Goal: Transaction & Acquisition: Purchase product/service

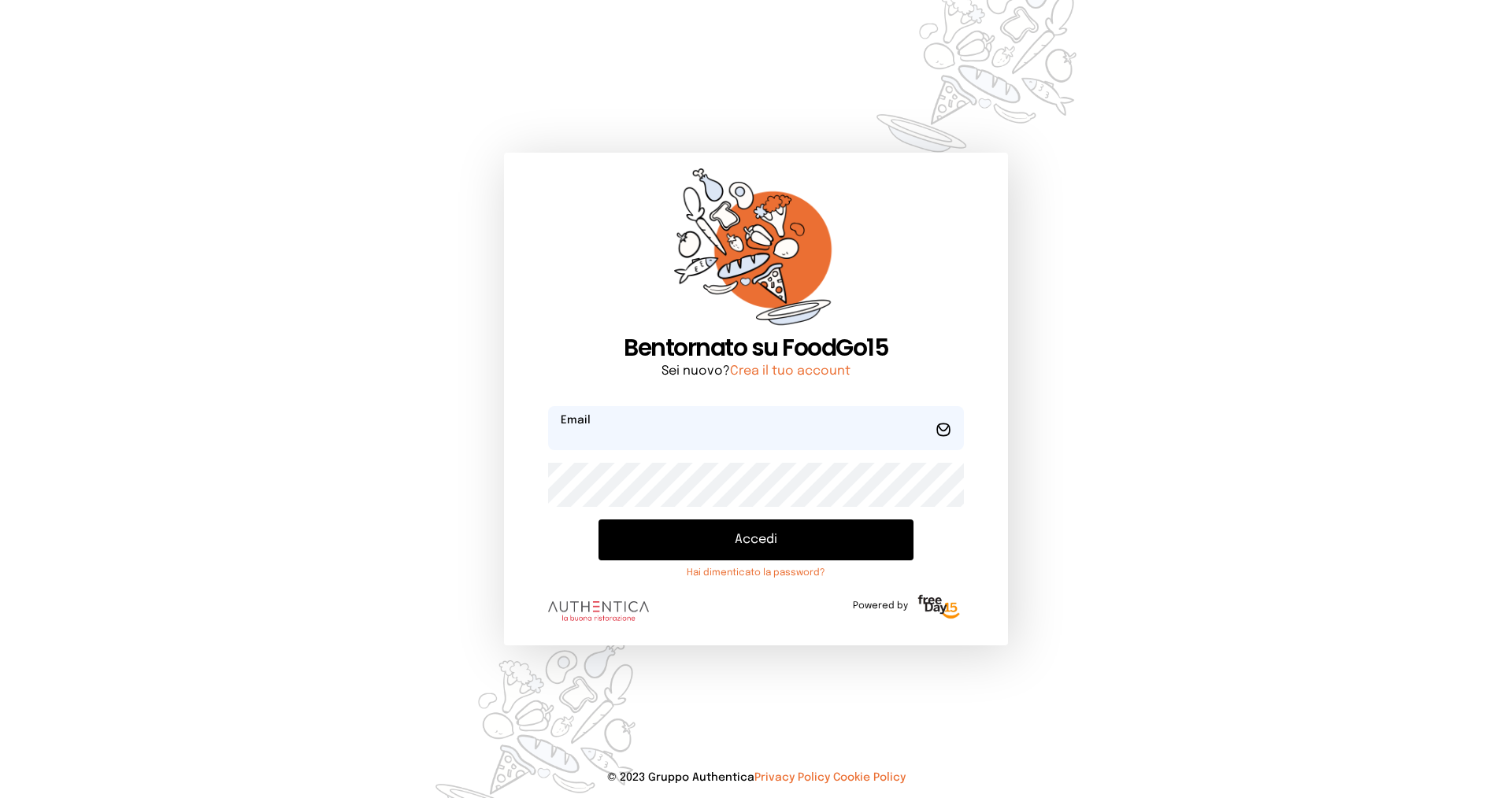
type input "**********"
click at [684, 539] on button "Accedi" at bounding box center [756, 540] width 315 height 41
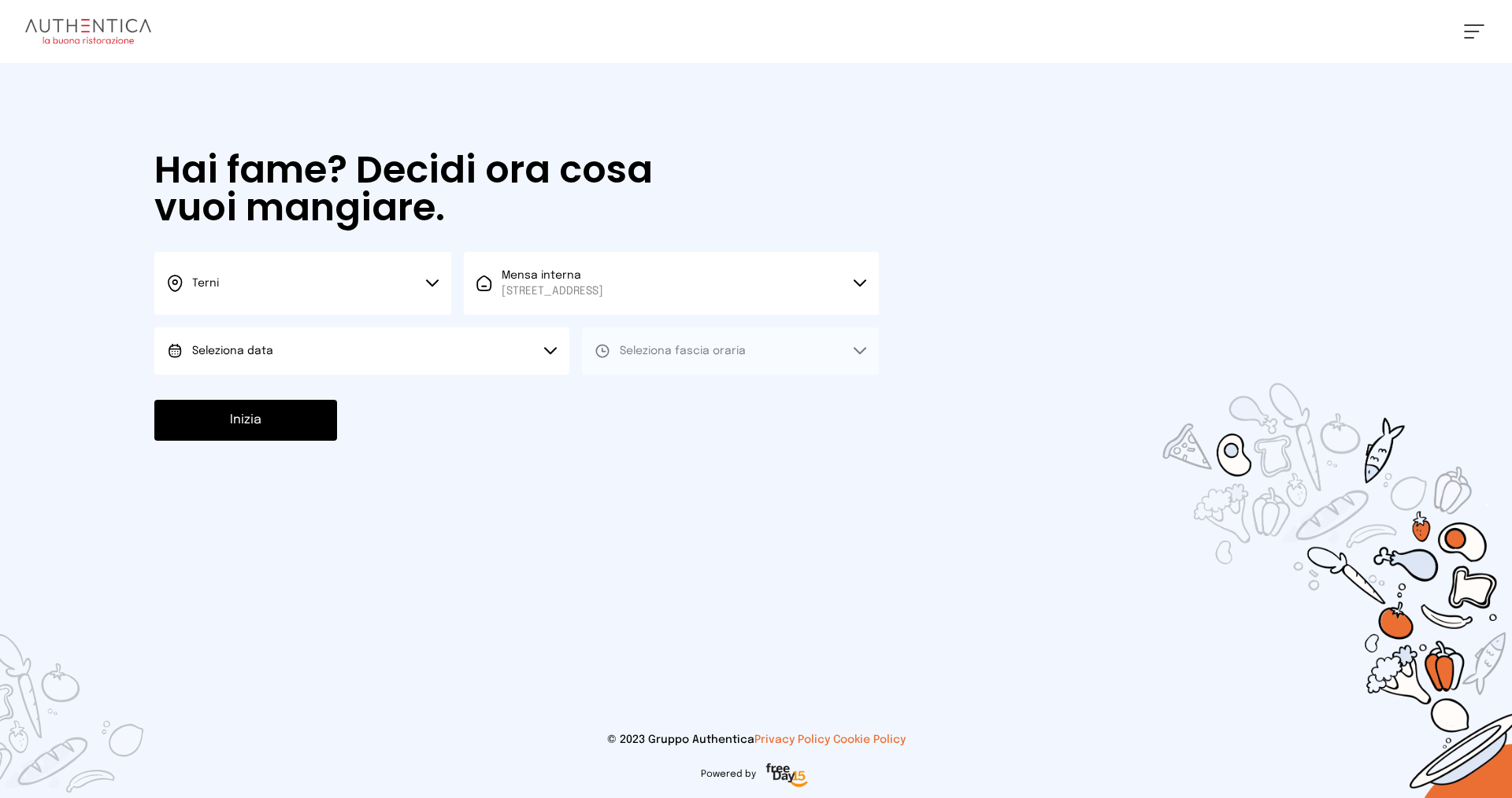
click at [543, 361] on button "Seleziona data" at bounding box center [362, 350] width 415 height 47
click at [513, 385] on li "[DATE], [DATE]" at bounding box center [362, 395] width 415 height 41
click at [696, 348] on span "Seleziona fascia oraria" at bounding box center [683, 351] width 126 height 11
click at [683, 391] on li "Pranzo" at bounding box center [730, 395] width 297 height 41
click at [297, 410] on button "Inizia" at bounding box center [246, 420] width 183 height 41
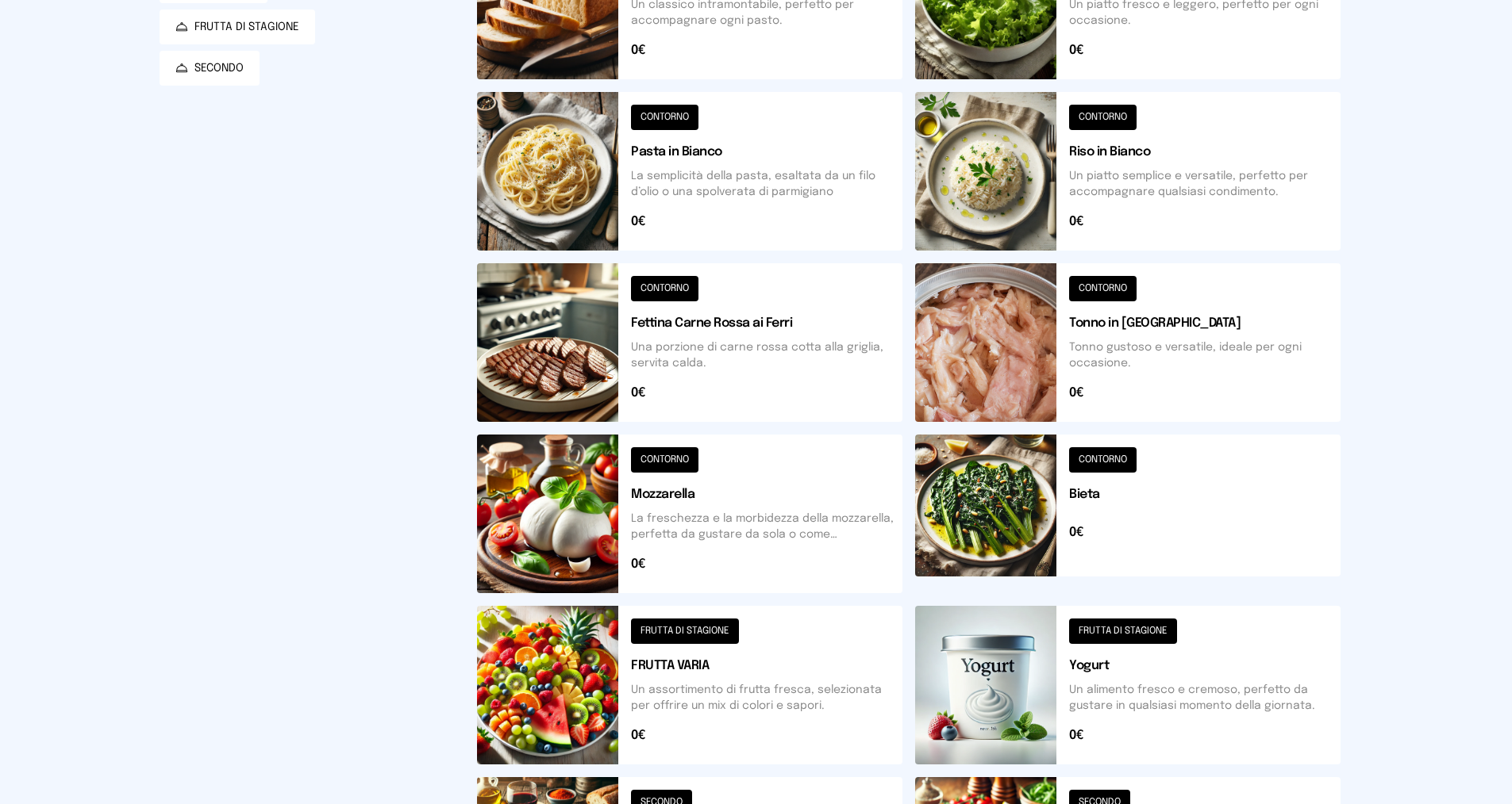
scroll to position [509, 0]
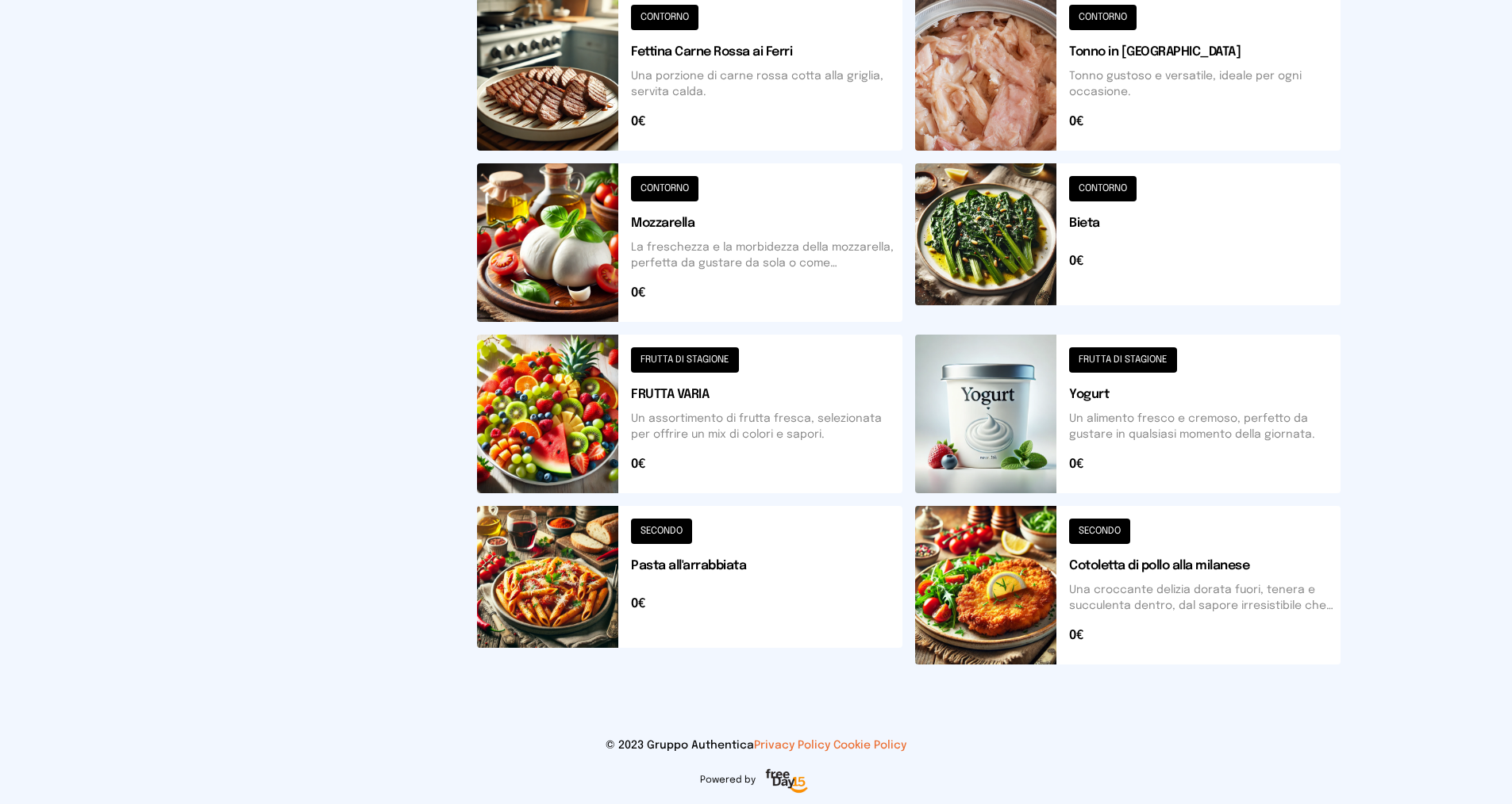
click at [1091, 223] on button at bounding box center [1128, 243] width 425 height 159
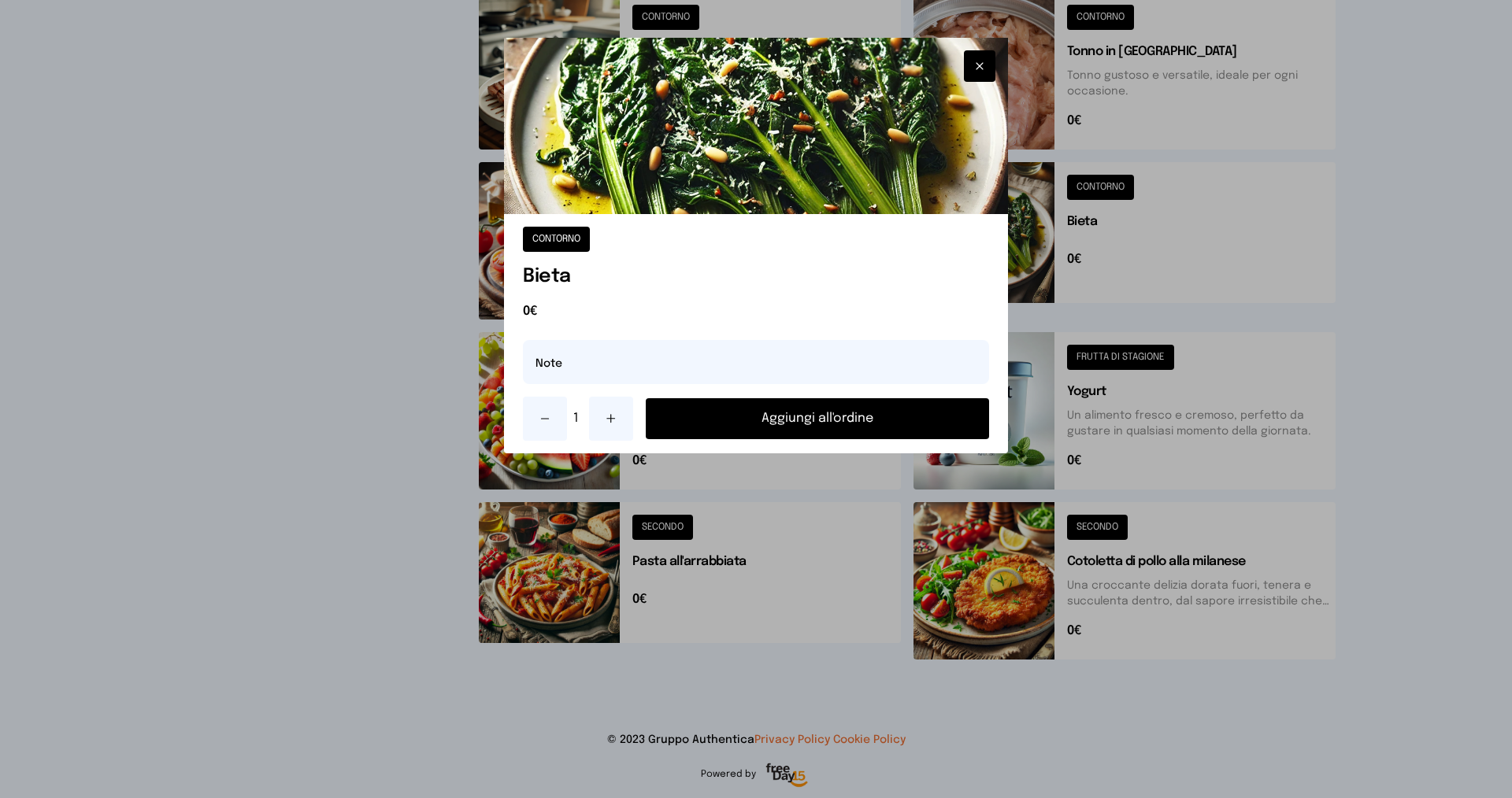
click at [811, 423] on button "Aggiungi all'ordine" at bounding box center [817, 419] width 343 height 41
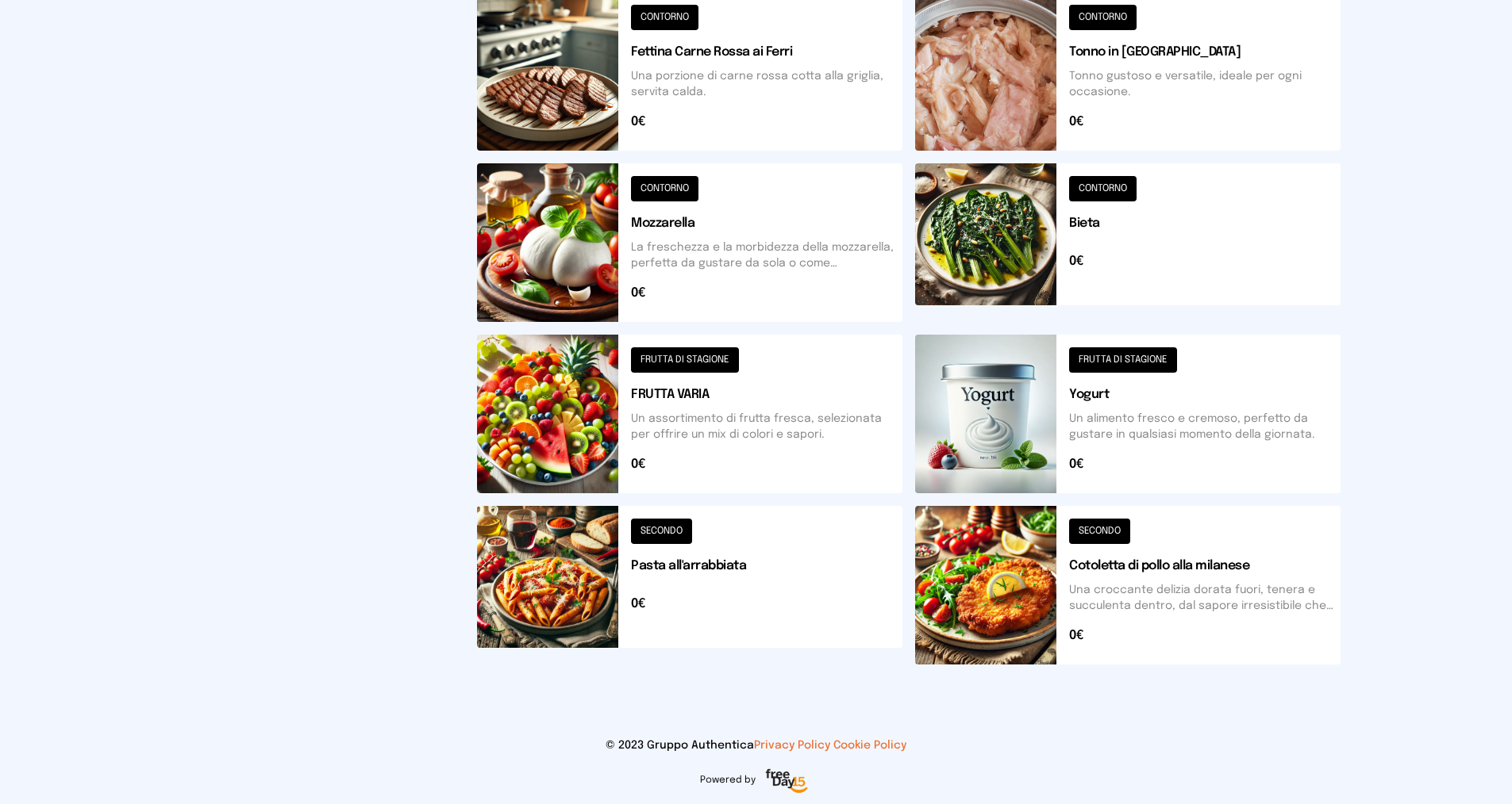
click at [1080, 396] on button at bounding box center [1128, 415] width 425 height 159
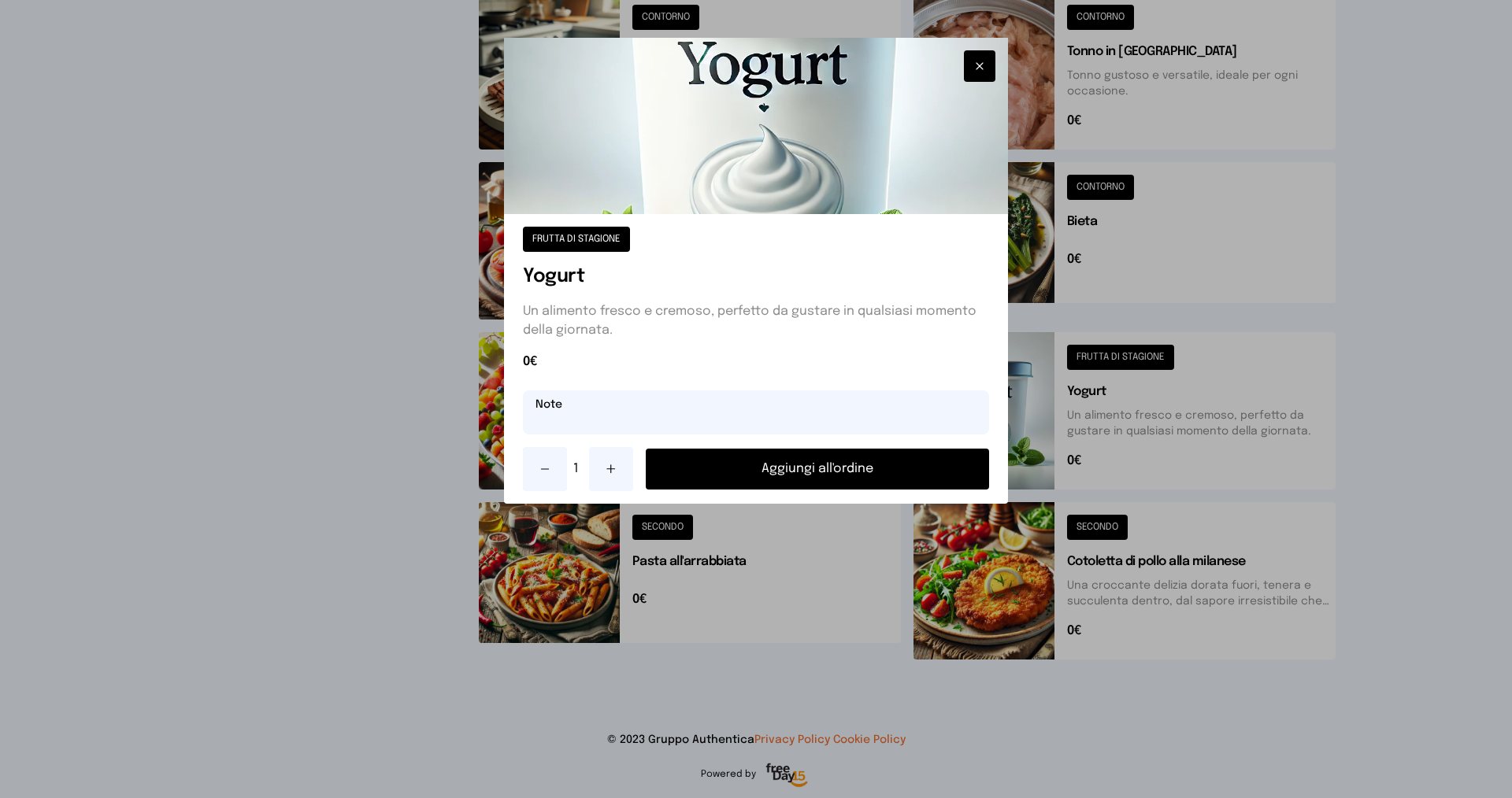
click at [678, 419] on input "text" at bounding box center [756, 412] width 466 height 44
type input "*****"
click at [787, 476] on button "Aggiungi all'ordine" at bounding box center [817, 469] width 343 height 41
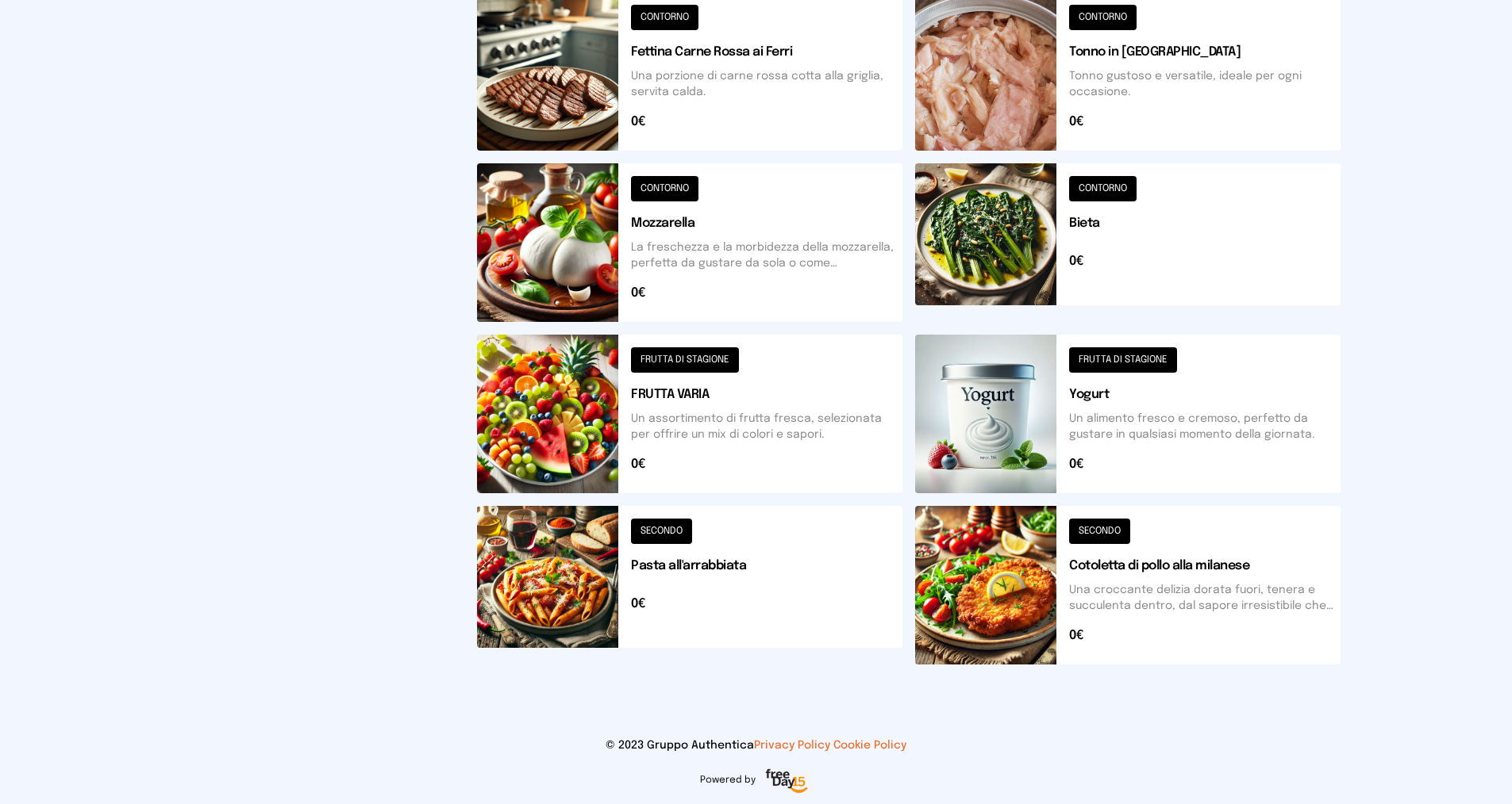
click at [1080, 567] on button at bounding box center [1128, 586] width 425 height 159
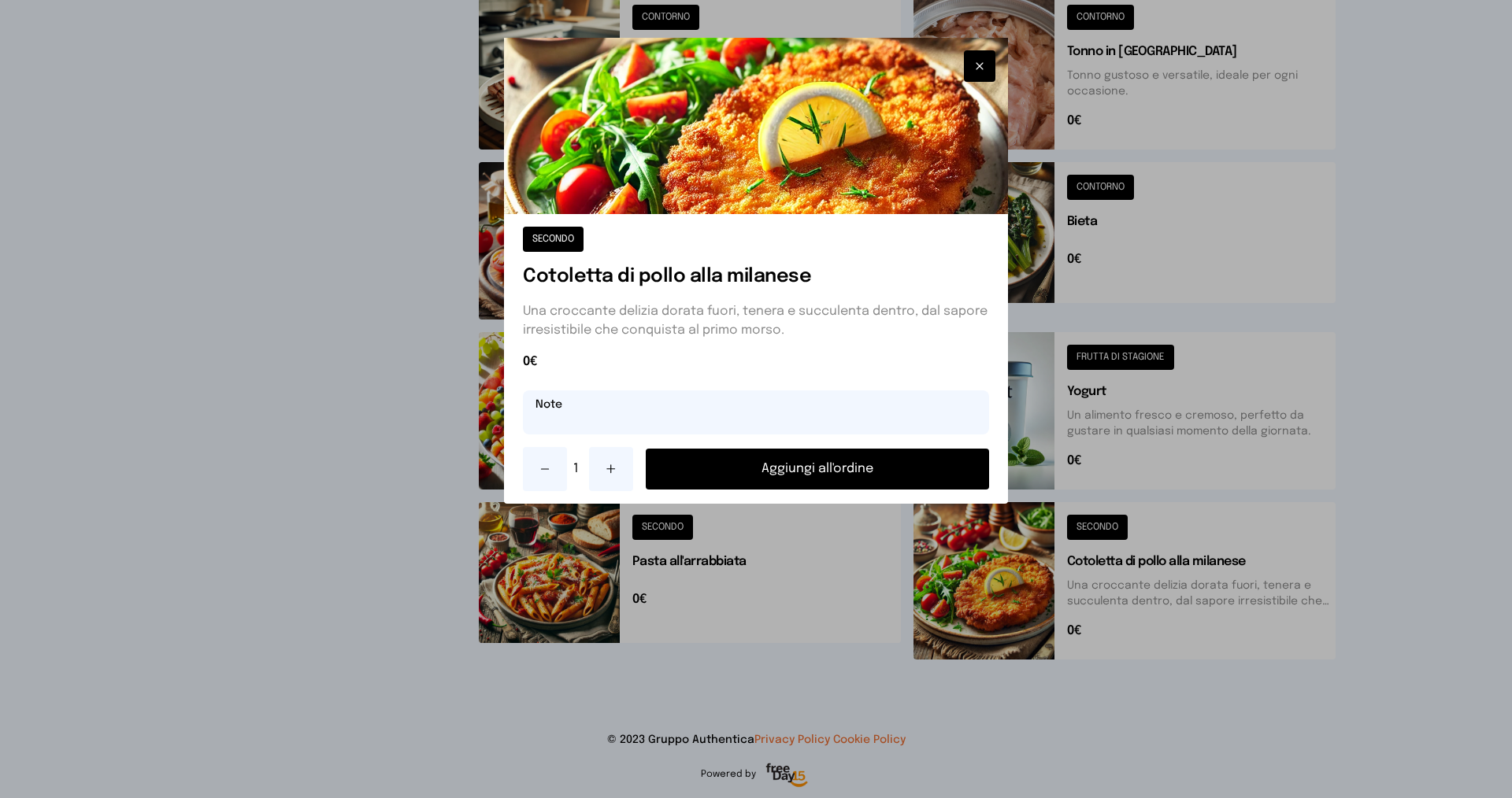
click at [713, 415] on input "text" at bounding box center [756, 412] width 466 height 44
click at [727, 461] on button "Aggiungi all'ordine" at bounding box center [817, 469] width 343 height 41
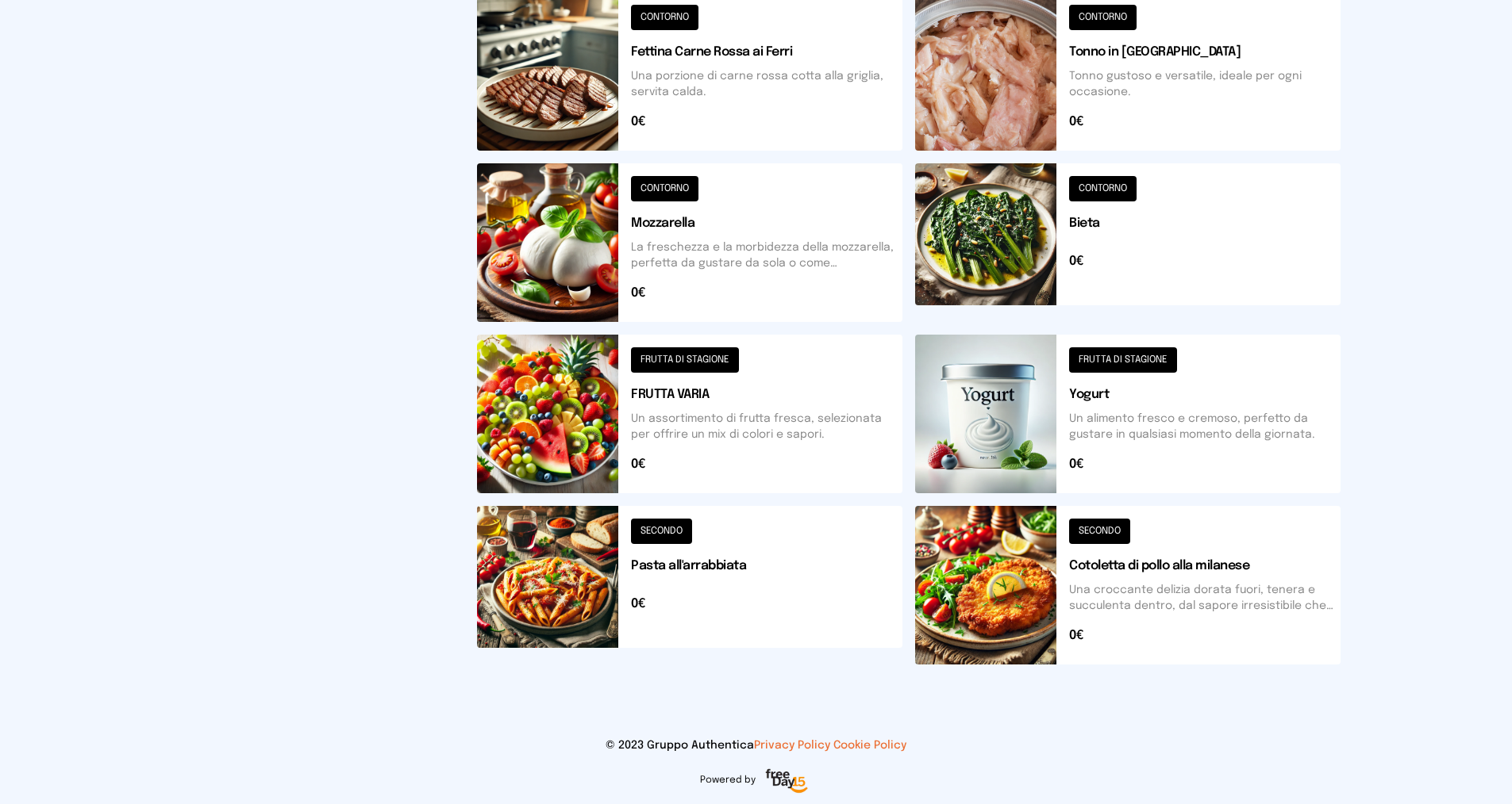
click at [662, 400] on button at bounding box center [690, 415] width 425 height 159
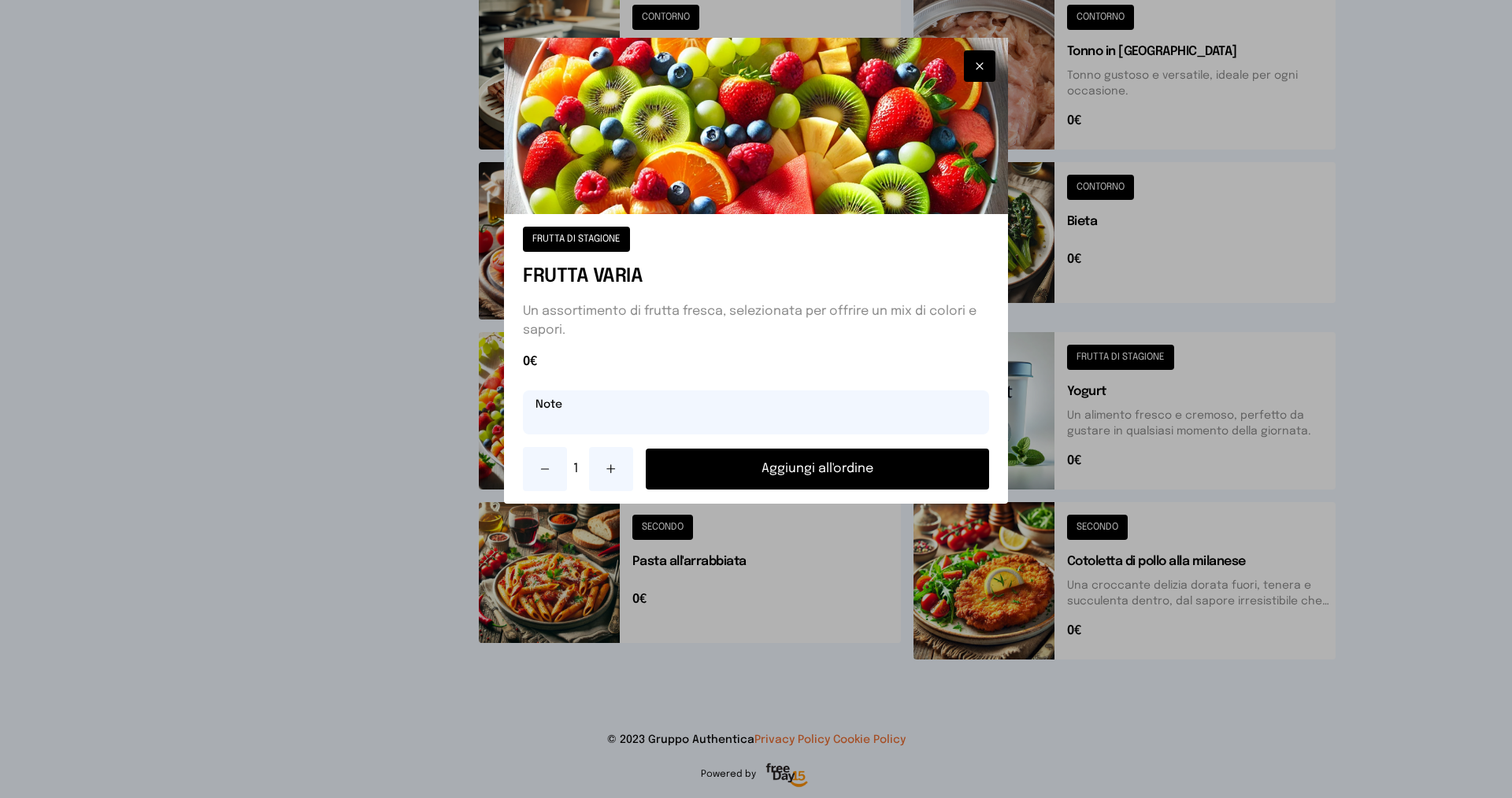
click at [601, 418] on input "text" at bounding box center [756, 412] width 466 height 44
type input "**********"
click at [765, 460] on button "Aggiungi all'ordine" at bounding box center [817, 469] width 343 height 41
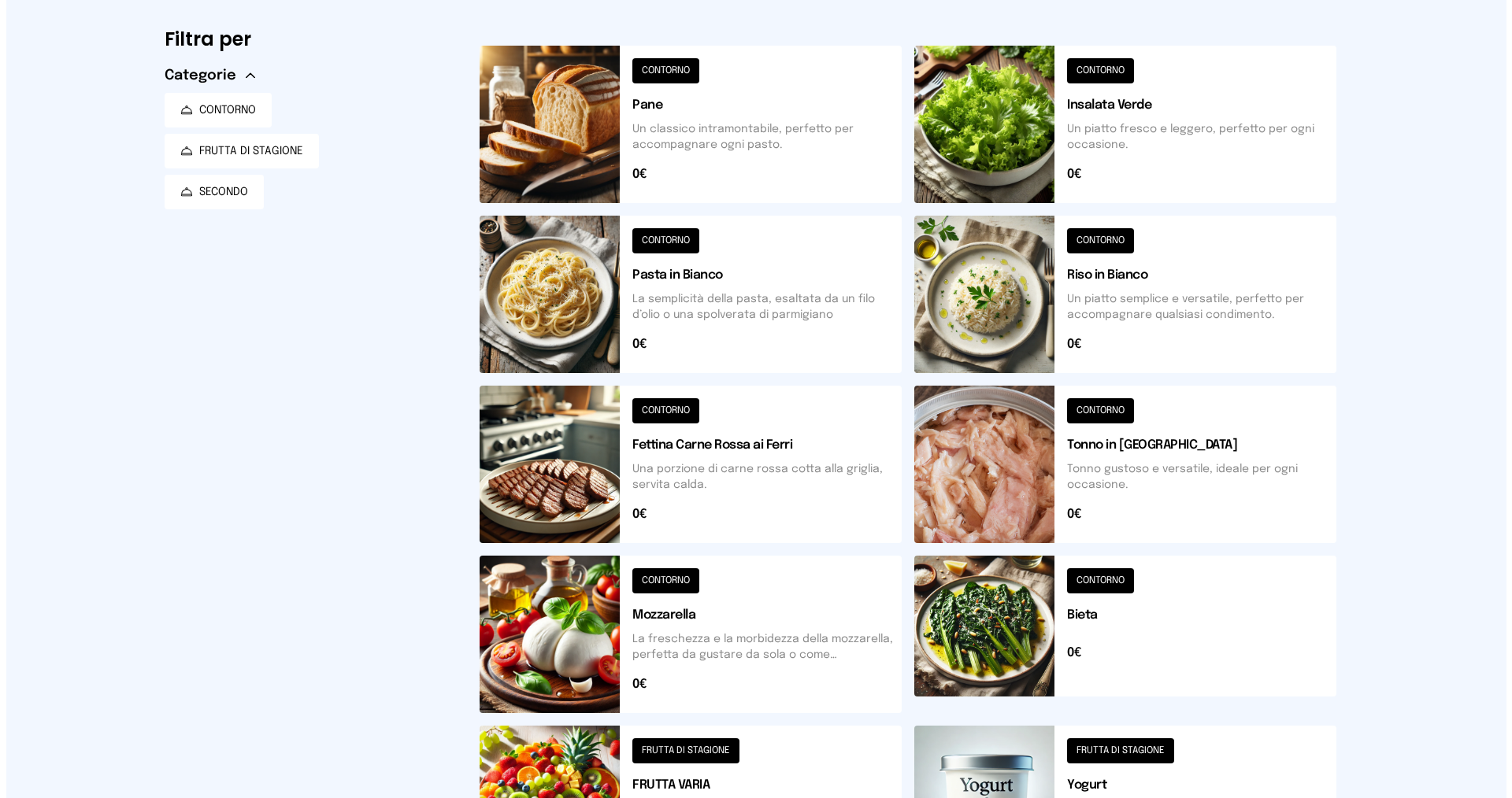
scroll to position [0, 0]
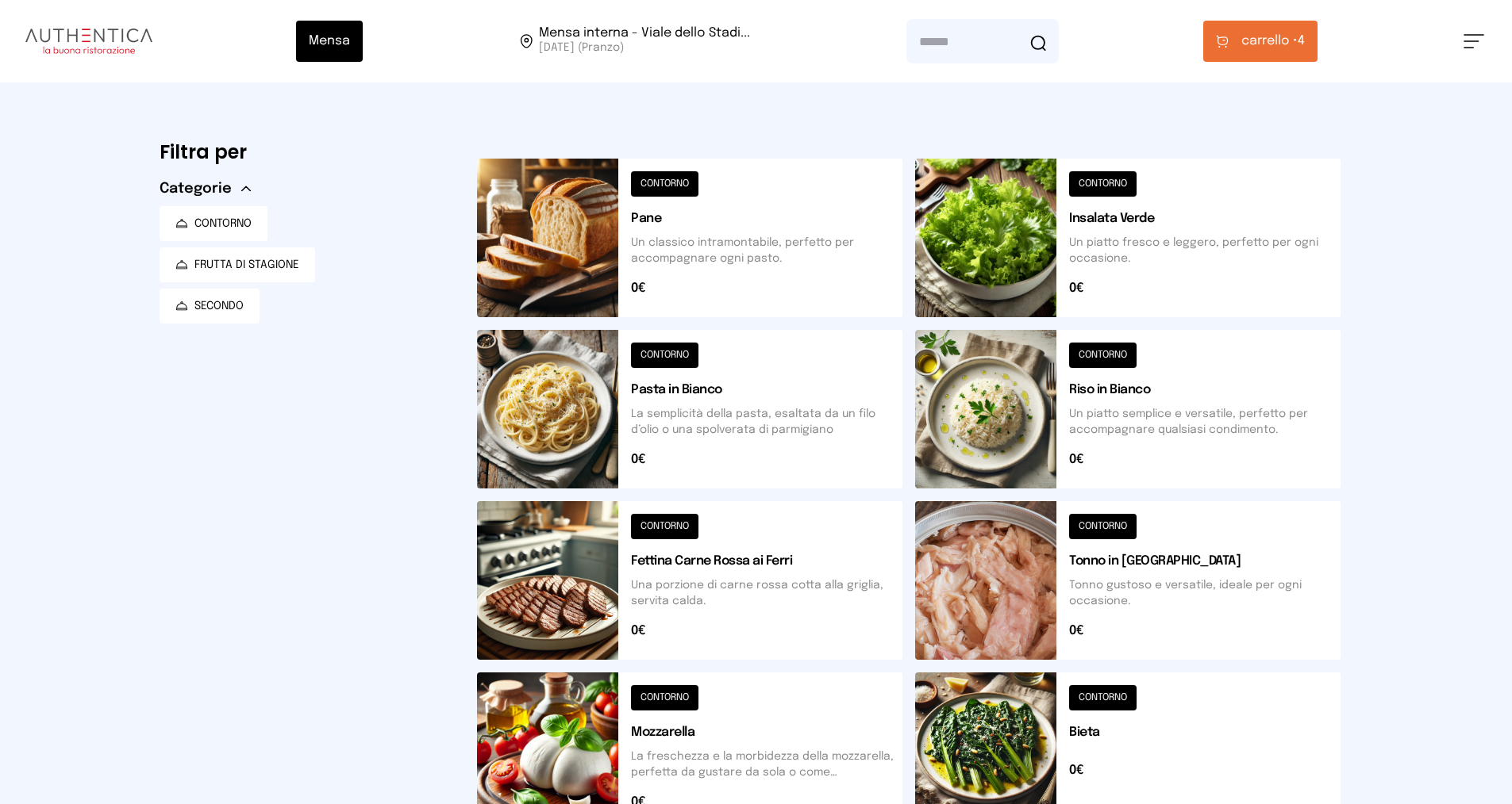
click at [1299, 39] on span "carrello • 4" at bounding box center [1273, 41] width 63 height 19
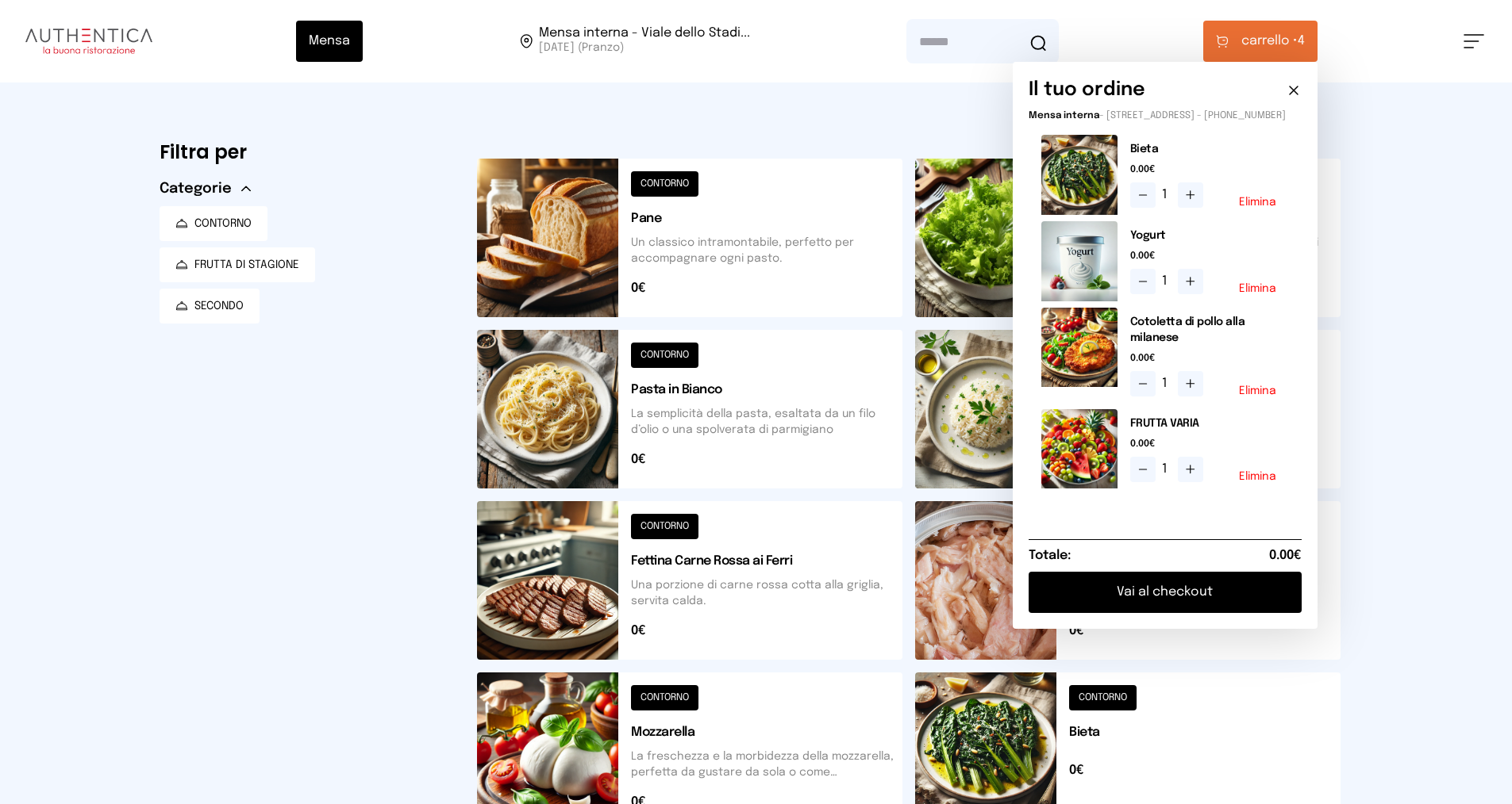
click at [1163, 607] on button "Vai al checkout" at bounding box center [1164, 592] width 273 height 41
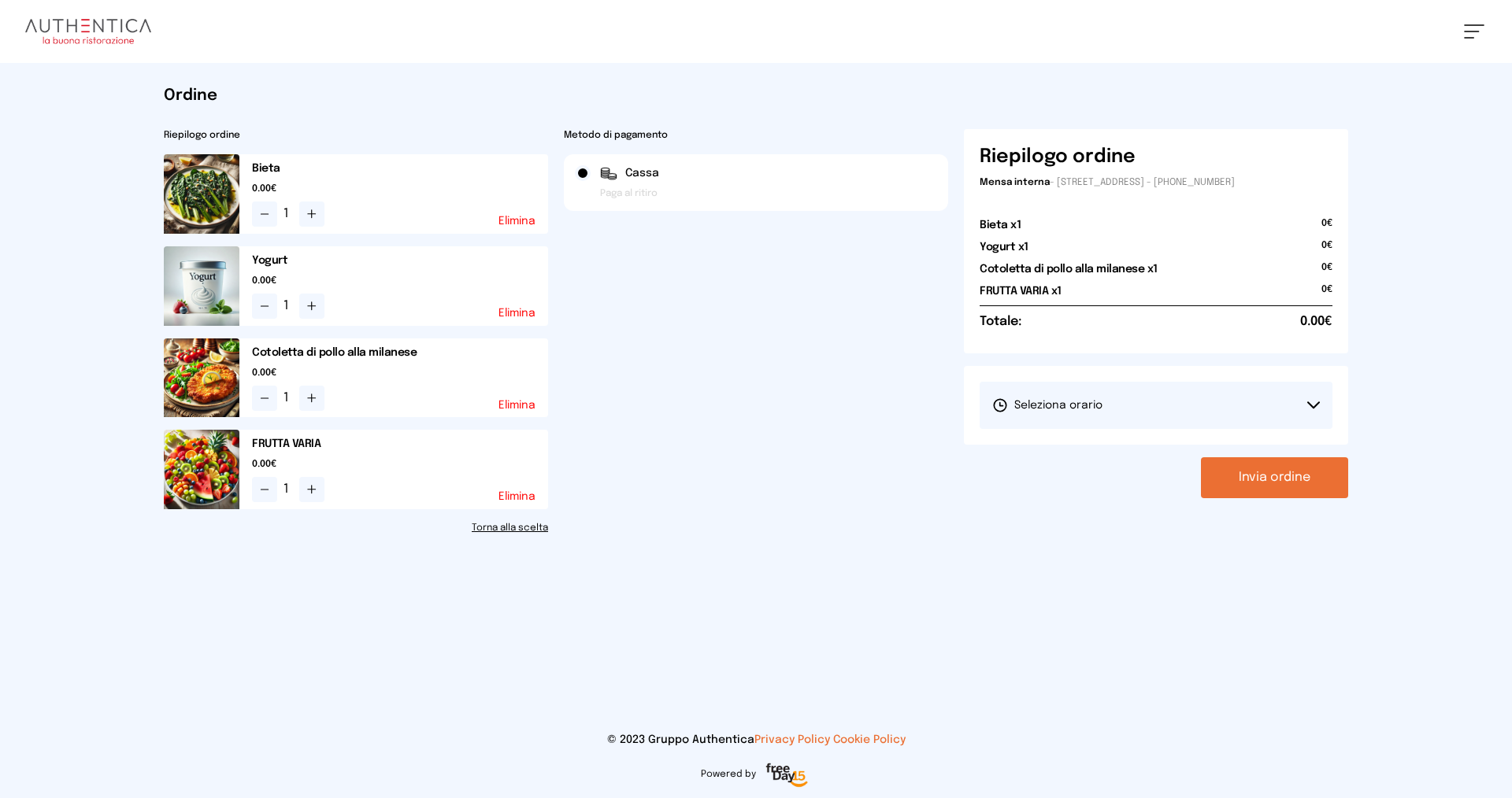
click at [1072, 403] on span "Seleziona orario" at bounding box center [1047, 405] width 110 height 16
click at [1065, 442] on span "1° Turno (13:00 - 15:00)" at bounding box center [1052, 450] width 119 height 16
click at [1242, 479] on button "Invia ordine" at bounding box center [1274, 478] width 147 height 41
